Goal: Browse casually

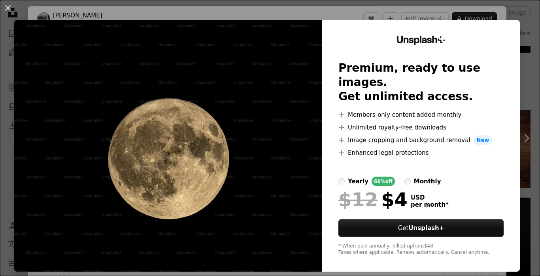
scroll to position [1312, 0]
click at [382, 34] on div "Unsplash+ Premium, ready to use images. Get unlimited access. A plus sign Membe…" at bounding box center [421, 146] width 198 height 252
click at [133, 101] on img at bounding box center [168, 146] width 308 height 252
click at [244, 63] on img at bounding box center [168, 146] width 308 height 252
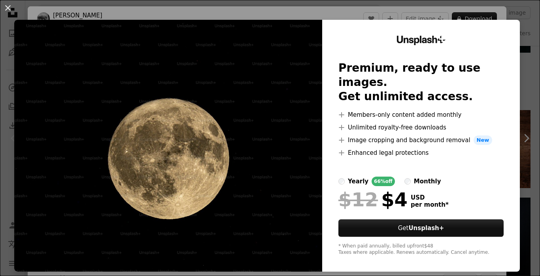
click at [244, 63] on img at bounding box center [168, 146] width 308 height 252
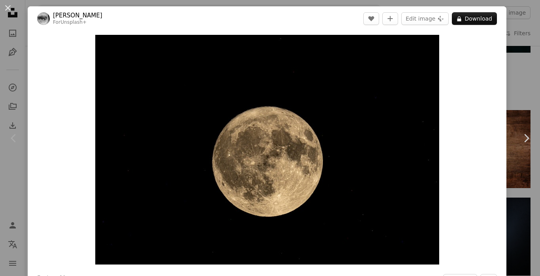
click at [226, 64] on img "Zoom in on this image" at bounding box center [267, 149] width 344 height 229
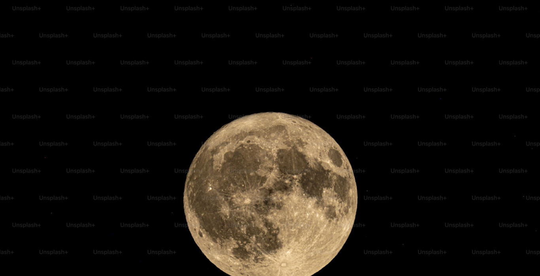
click at [226, 64] on img "Zoom out on this image" at bounding box center [270, 180] width 541 height 361
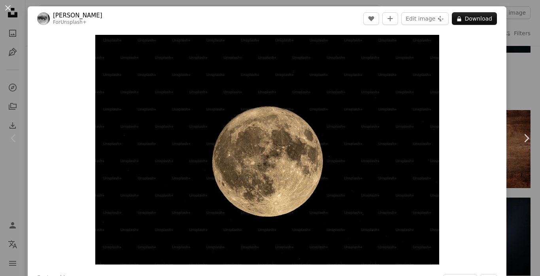
click at [226, 64] on img "Zoom in on this image" at bounding box center [267, 149] width 344 height 229
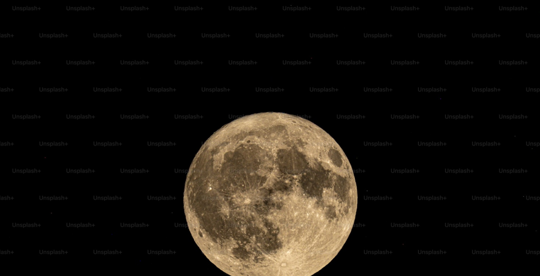
scroll to position [42, 0]
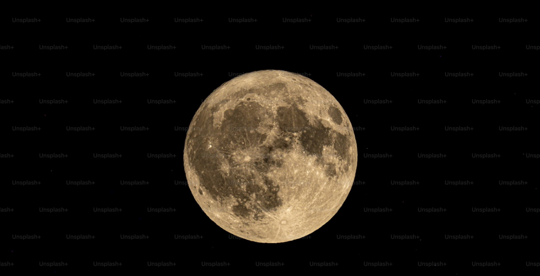
click at [226, 64] on img "Zoom out on this image" at bounding box center [270, 137] width 541 height 361
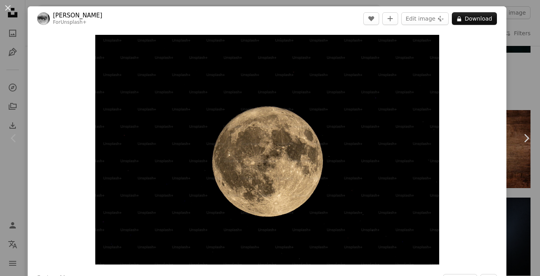
click at [226, 64] on img "Zoom in on this image" at bounding box center [267, 149] width 344 height 229
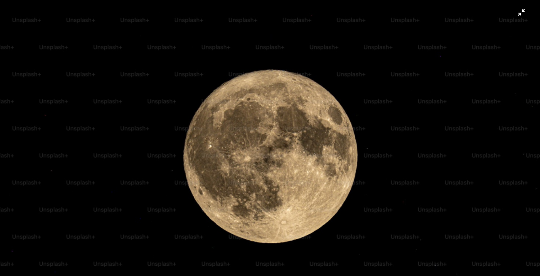
click at [519, 18] on img "Zoom out on this image" at bounding box center [270, 137] width 541 height 361
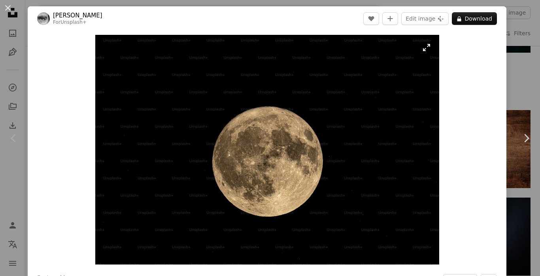
click at [366, 63] on img "Zoom in on this image" at bounding box center [267, 149] width 344 height 229
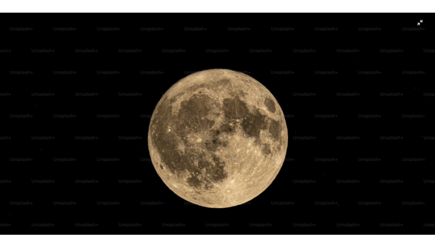
scroll to position [1144, 0]
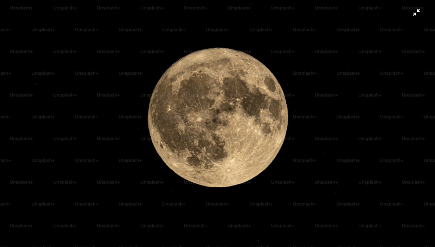
click at [135, 91] on img "Zoom out on this image" at bounding box center [218, 102] width 436 height 291
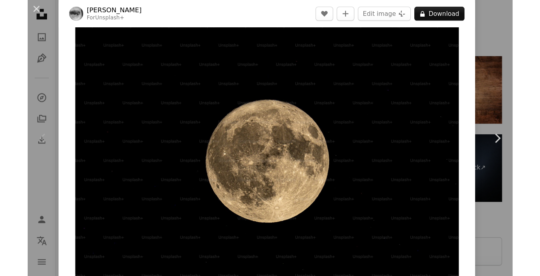
scroll to position [1365, 0]
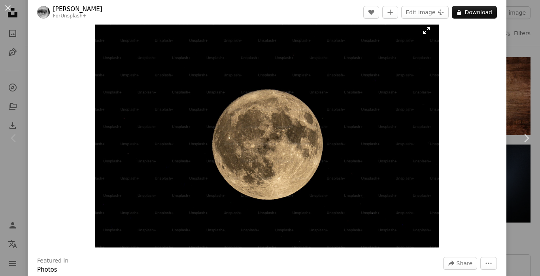
click at [349, 112] on img "Zoom in on this image" at bounding box center [267, 132] width 344 height 229
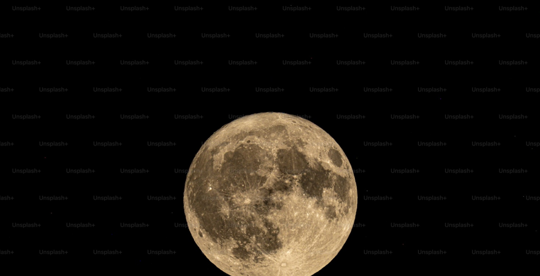
scroll to position [42, 0]
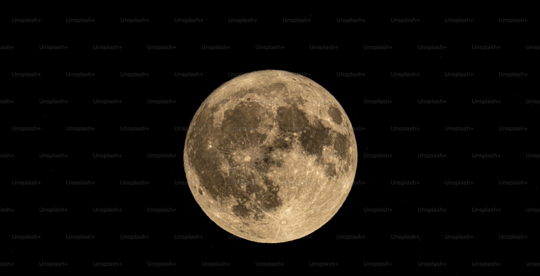
click at [349, 112] on img "Zoom out on this image" at bounding box center [270, 137] width 541 height 361
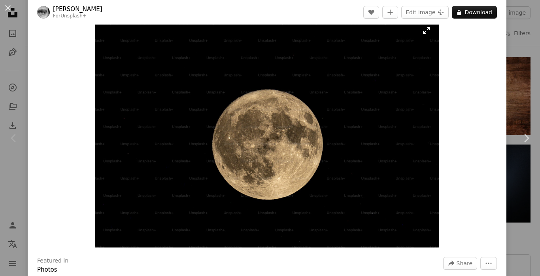
click at [349, 112] on img "Zoom in on this image" at bounding box center [267, 132] width 344 height 229
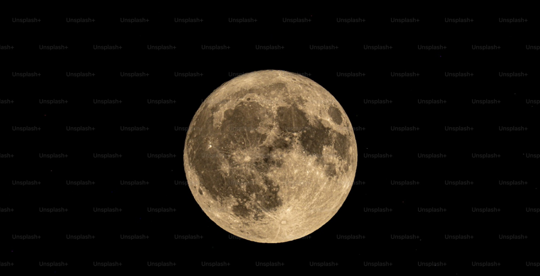
click at [349, 112] on img "Zoom out on this image" at bounding box center [270, 137] width 541 height 361
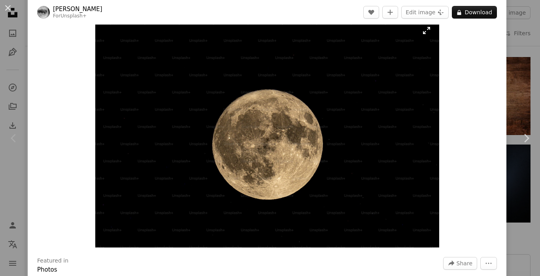
click at [349, 112] on img "Zoom in on this image" at bounding box center [267, 132] width 344 height 229
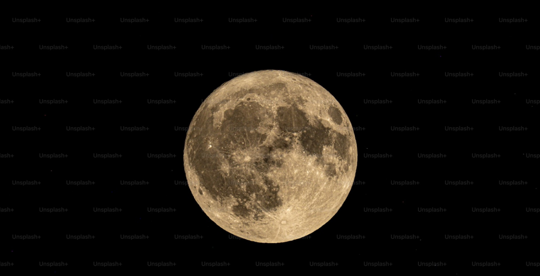
click at [349, 112] on img "Zoom out on this image" at bounding box center [270, 137] width 541 height 361
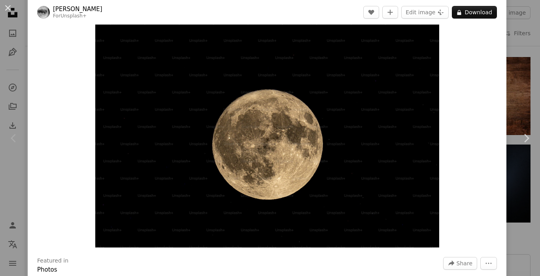
click at [446, 33] on div "Zoom in" at bounding box center [267, 132] width 479 height 237
click at [286, 146] on img "Zoom in on this image" at bounding box center [267, 132] width 344 height 229
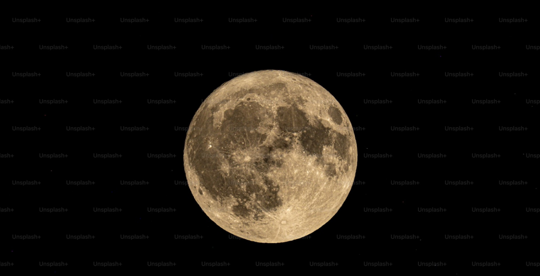
click at [286, 146] on img "Zoom out on this image" at bounding box center [270, 137] width 541 height 361
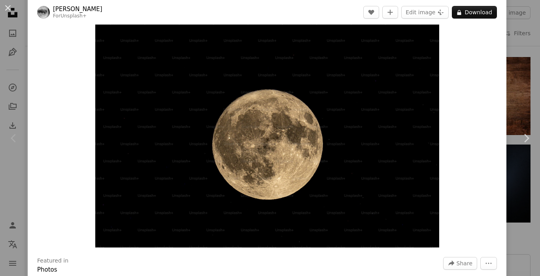
click at [471, 218] on div "Zoom in" at bounding box center [267, 132] width 479 height 237
click at [277, 275] on div at bounding box center [267, 280] width 460 height 13
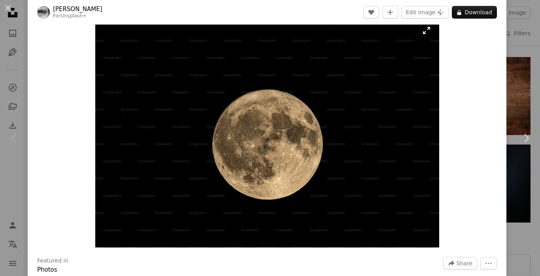
click at [275, 211] on img "Zoom in on this image" at bounding box center [267, 132] width 344 height 229
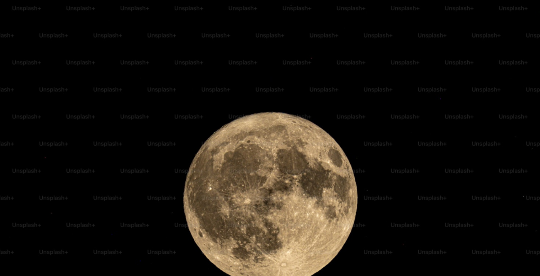
click at [275, 211] on img "Zoom out on this image" at bounding box center [270, 180] width 541 height 361
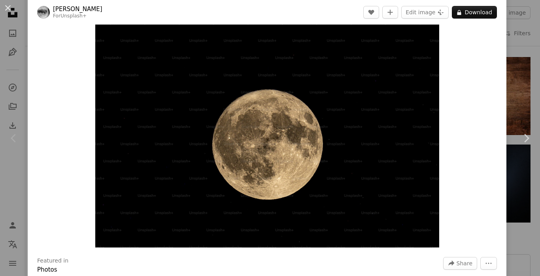
click at [487, 112] on div "Zoom in" at bounding box center [267, 132] width 479 height 237
click at [493, 131] on div "Zoom in" at bounding box center [267, 132] width 479 height 237
click at [228, 158] on img "Zoom in on this image" at bounding box center [267, 132] width 344 height 229
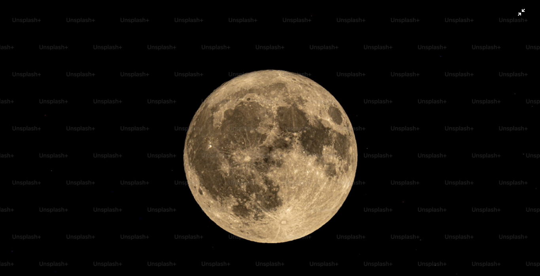
click at [229, 159] on img "Zoom out on this image" at bounding box center [270, 137] width 541 height 361
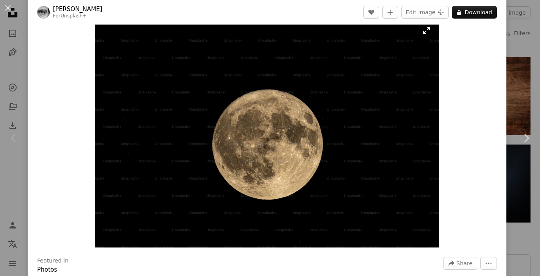
click at [229, 158] on img "Zoom in on this image" at bounding box center [267, 132] width 344 height 229
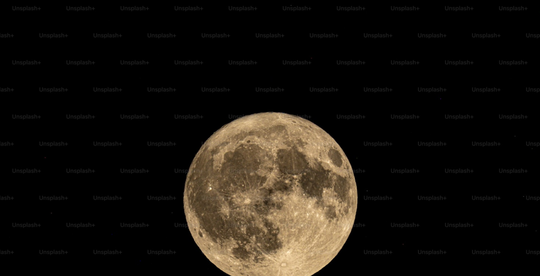
click at [229, 158] on img "Zoom out on this image" at bounding box center [270, 180] width 541 height 361
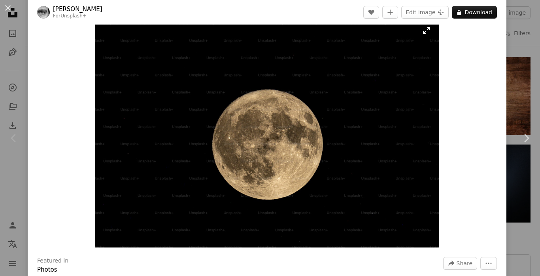
click at [428, 28] on img "Zoom in on this image" at bounding box center [267, 132] width 344 height 229
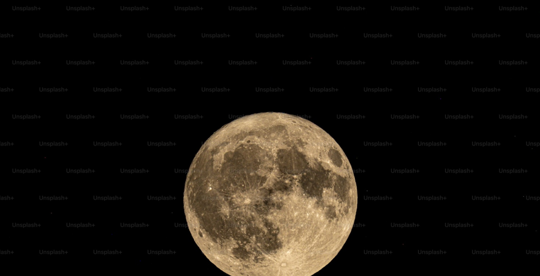
scroll to position [42, 0]
